Goal: Check status: Check status

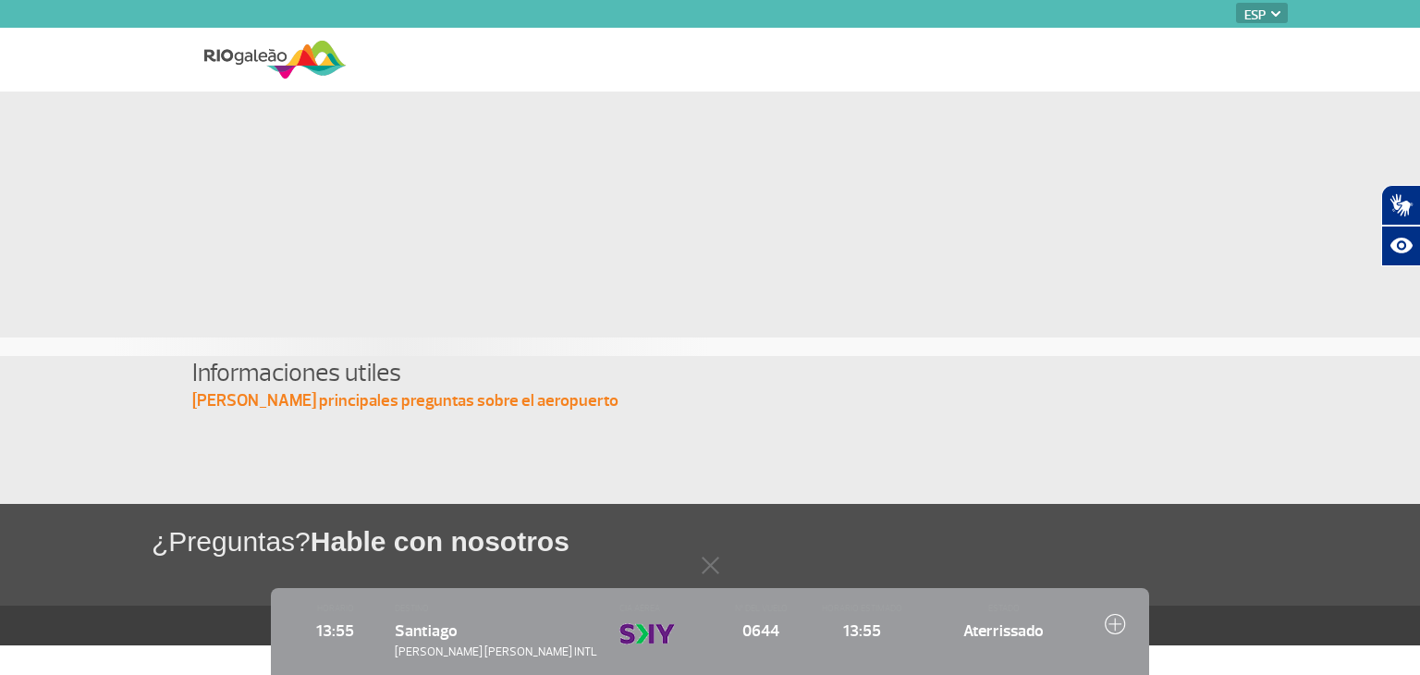
select select "es"
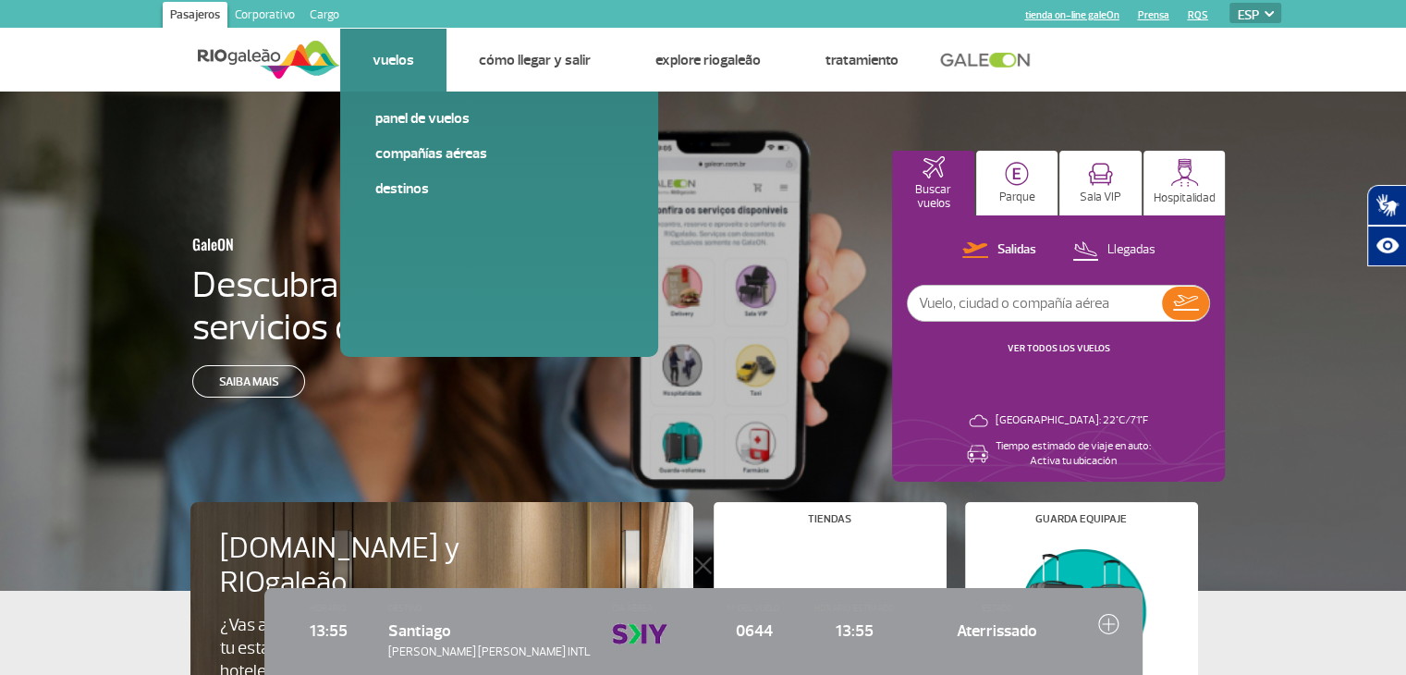
click at [402, 54] on link "Vuelos" at bounding box center [394, 60] width 42 height 18
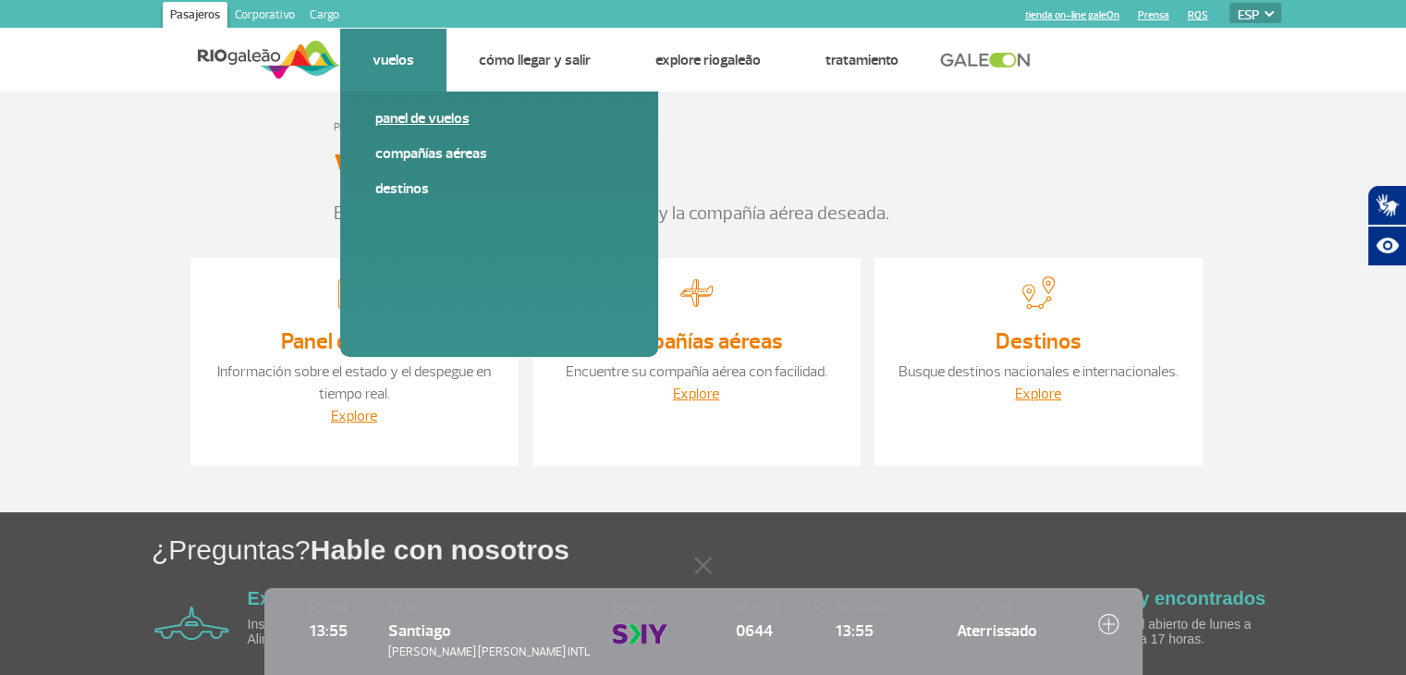
click at [405, 112] on link "Panel de vuelos" at bounding box center [499, 118] width 248 height 20
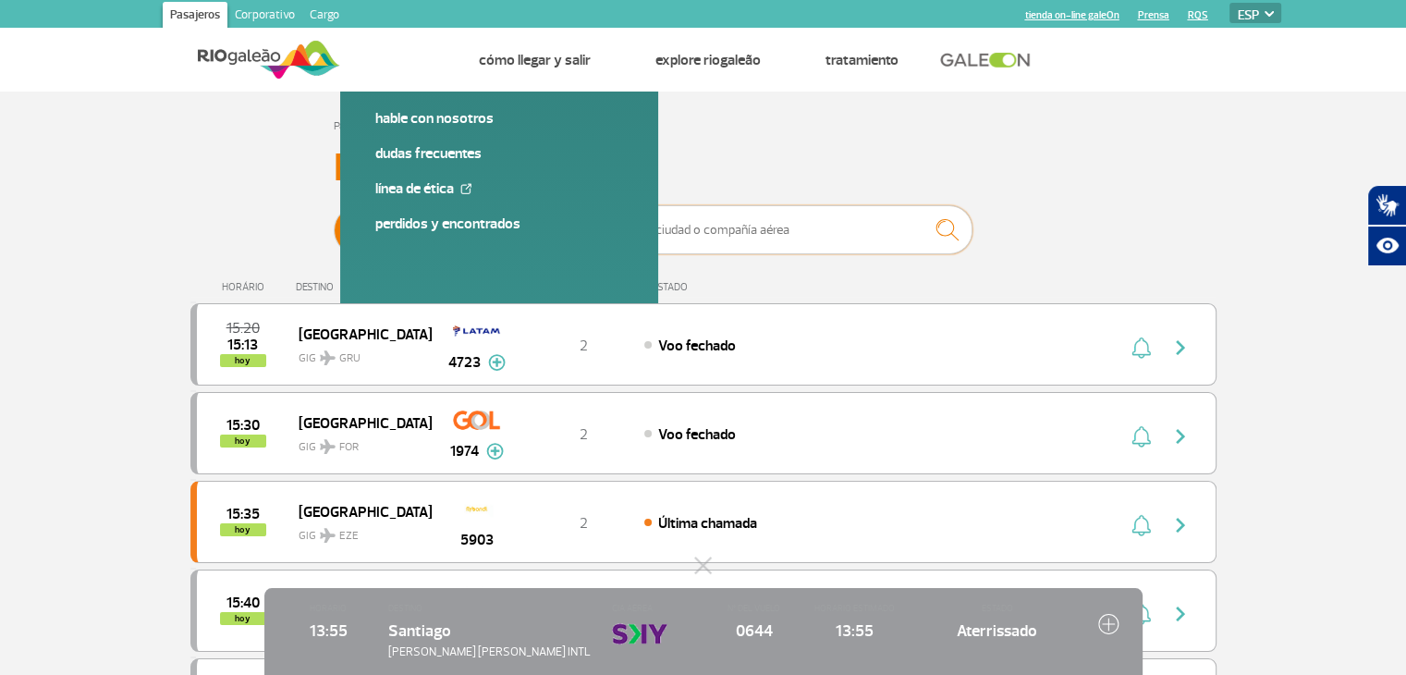
click at [637, 233] on input "text" at bounding box center [788, 229] width 370 height 49
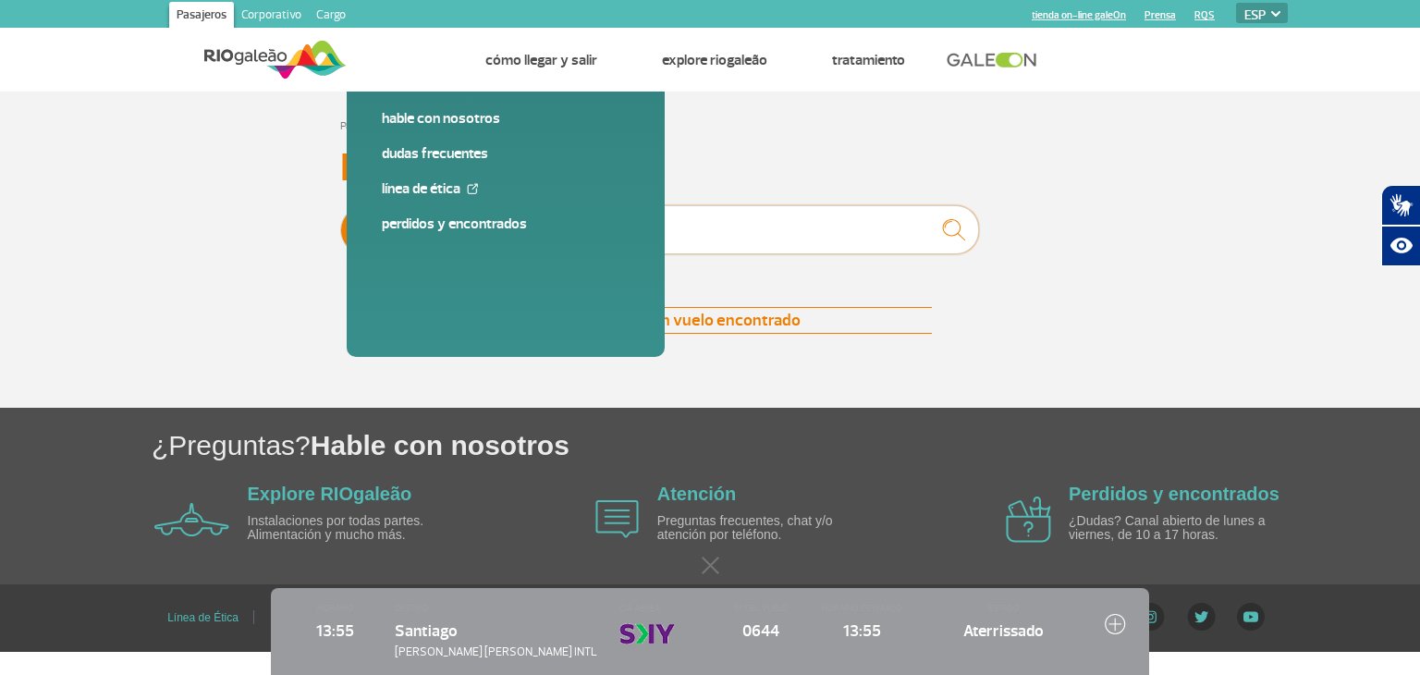
type input "h"
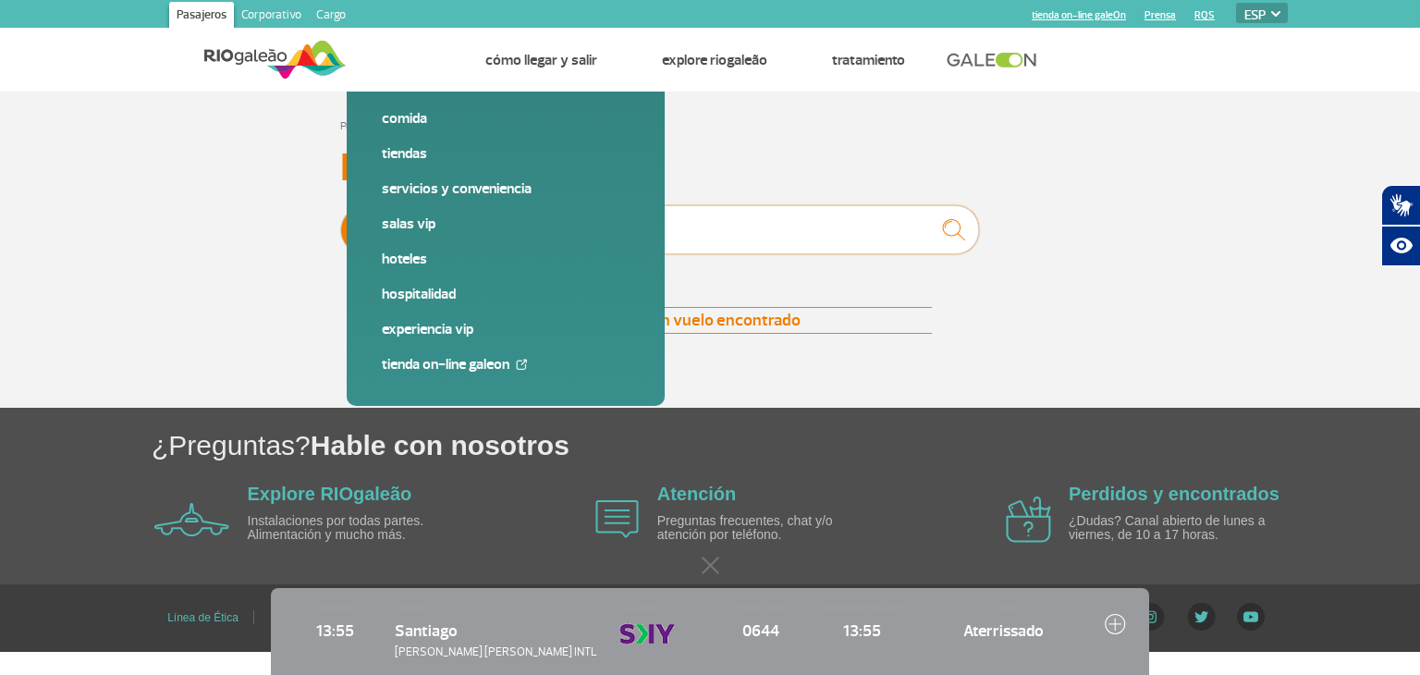
type input "h2 645"
click at [943, 226] on img "submit" at bounding box center [954, 230] width 40 height 38
click at [411, 224] on span "Salidas" at bounding box center [426, 230] width 39 height 48
click at [340, 221] on input "[PERSON_NAME]" at bounding box center [340, 221] width 0 height 0
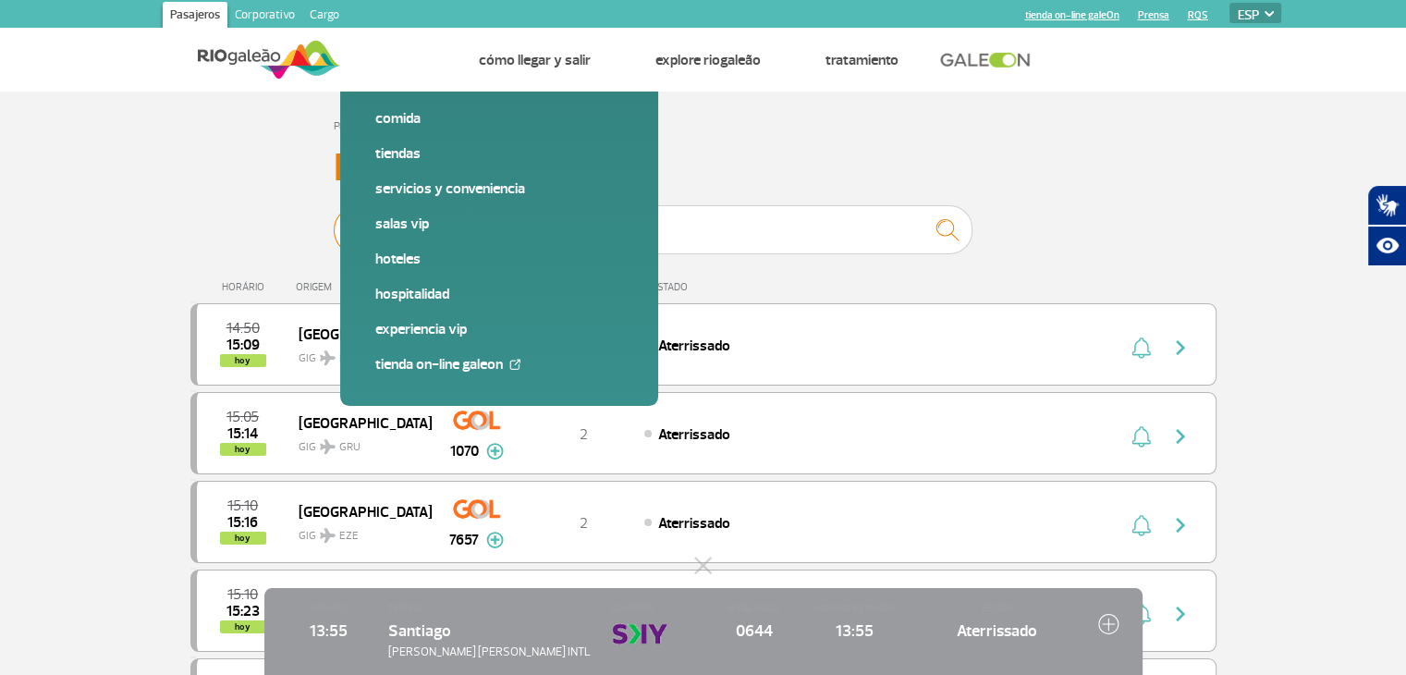
click at [413, 229] on span "Salidas" at bounding box center [419, 230] width 39 height 48
click at [334, 221] on input "[PERSON_NAME]" at bounding box center [334, 221] width 0 height 0
